Goal: Task Accomplishment & Management: Use online tool/utility

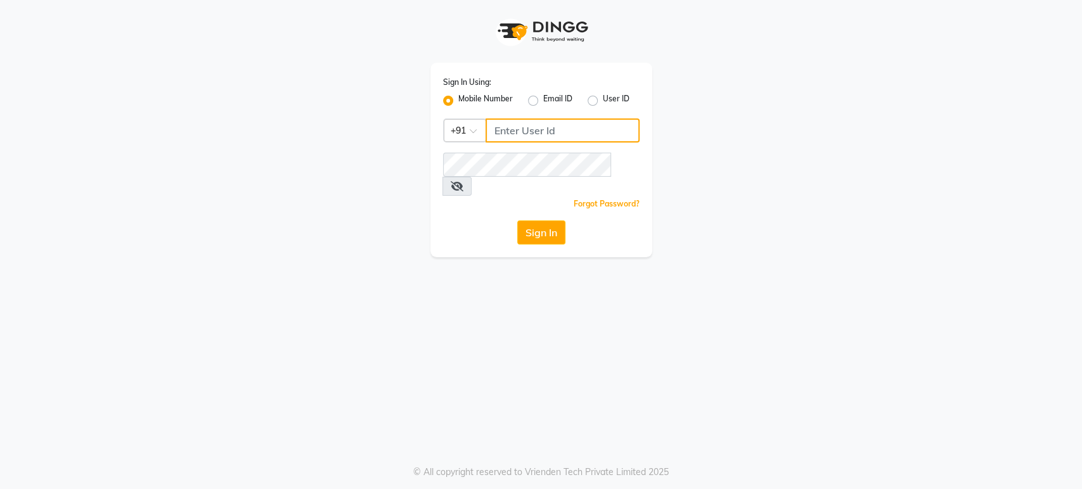
click at [502, 129] on input "Username" at bounding box center [562, 130] width 154 height 24
type input "7207244547"
click at [620, 232] on div "Sign In Using: Mobile Number Email ID User ID Country Code × [PHONE_NUMBER] Rem…" at bounding box center [541, 160] width 222 height 195
click at [537, 220] on button "Sign In" at bounding box center [541, 232] width 48 height 24
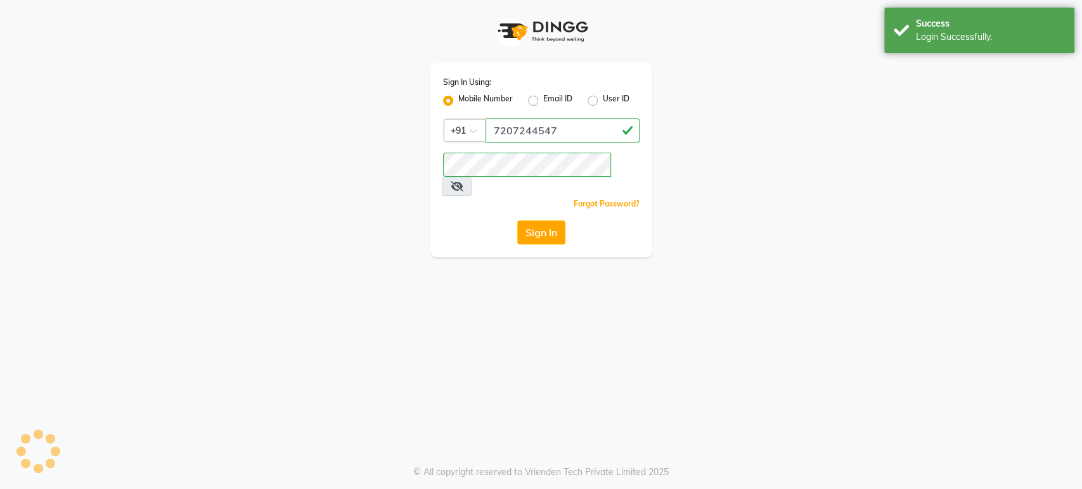
select select "4712"
select select "service"
